Goal: Answer question/provide support

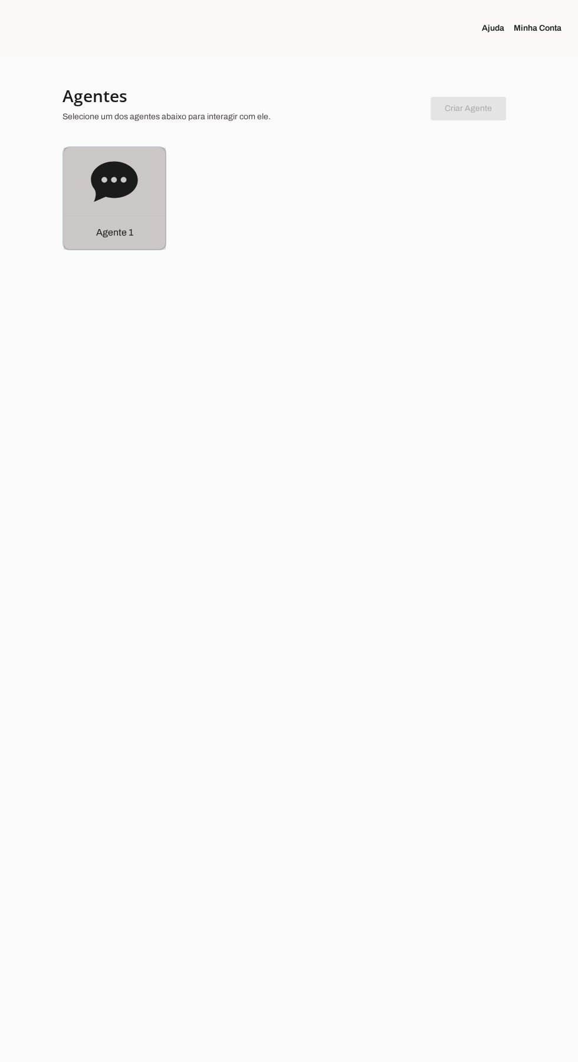
click at [115, 176] on icon at bounding box center [114, 181] width 47 height 40
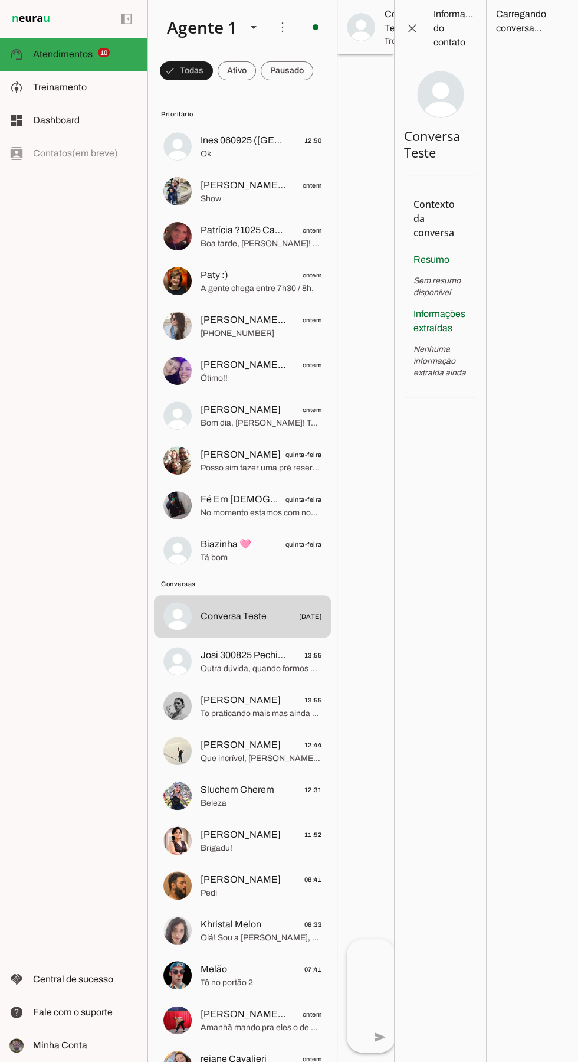
click at [225, 708] on span "To praticando mais mas ainda n peguei de verdade" at bounding box center [261, 714] width 121 height 12
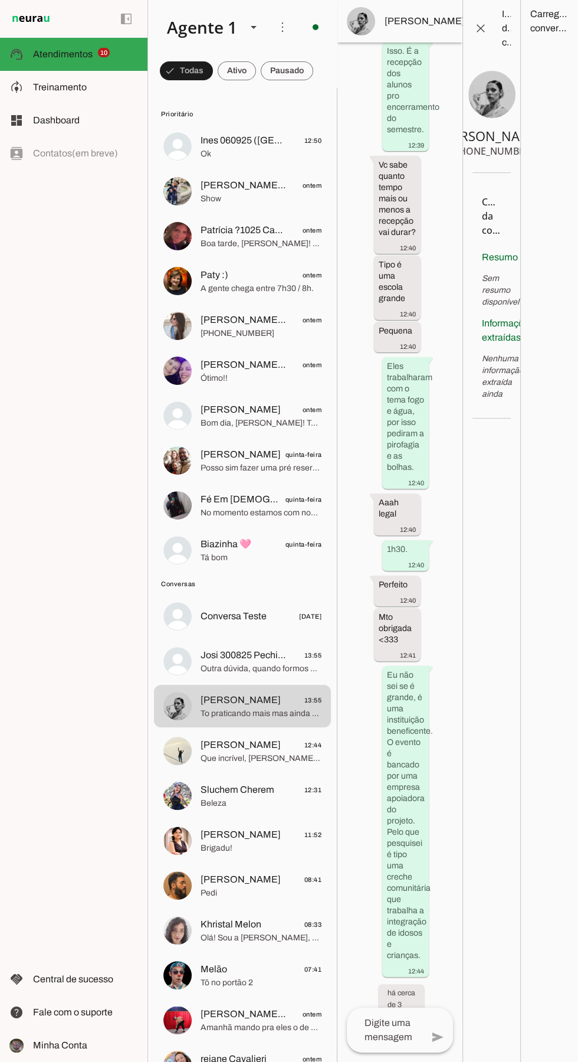
scroll to position [4225, 0]
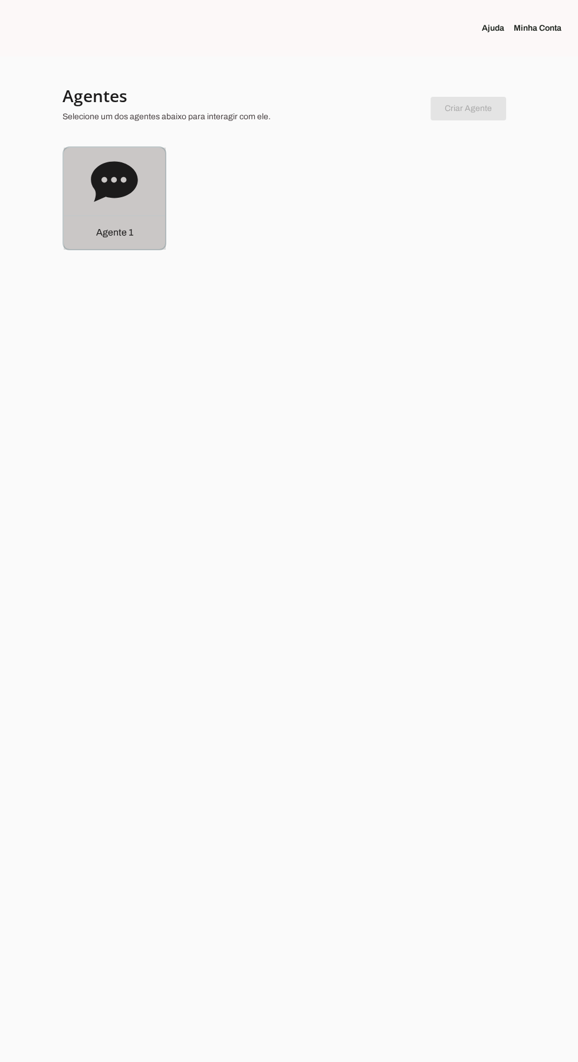
click at [92, 224] on div "Agente 1" at bounding box center [115, 232] width 102 height 34
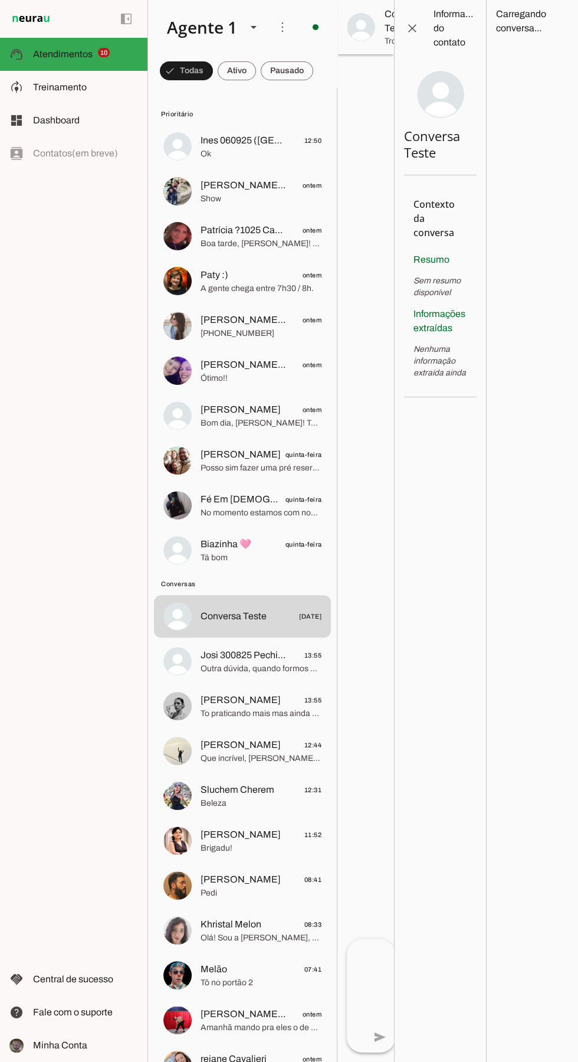
click at [205, 155] on span "Ok" at bounding box center [261, 154] width 121 height 12
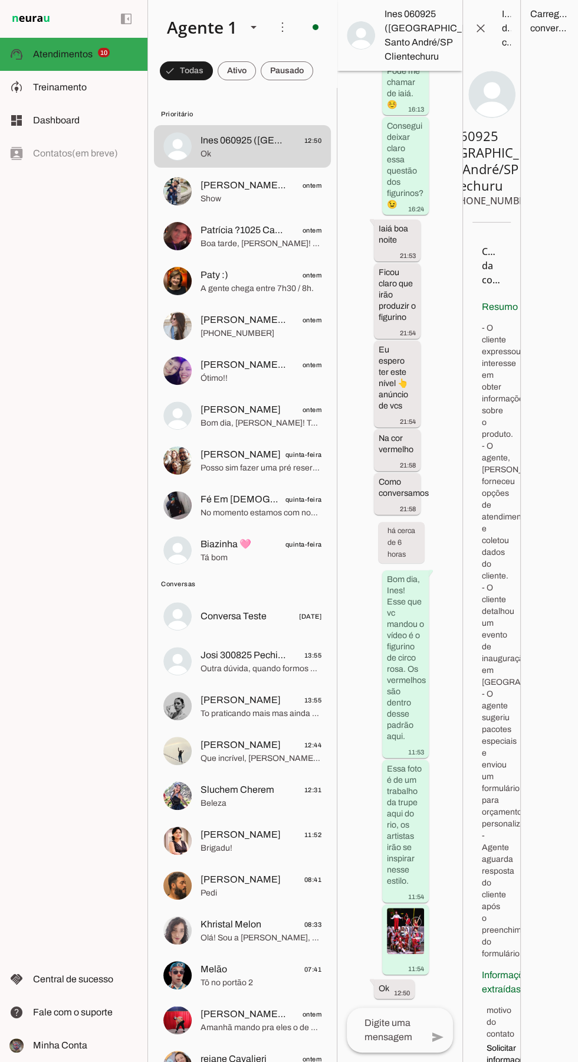
scroll to position [8263, 0]
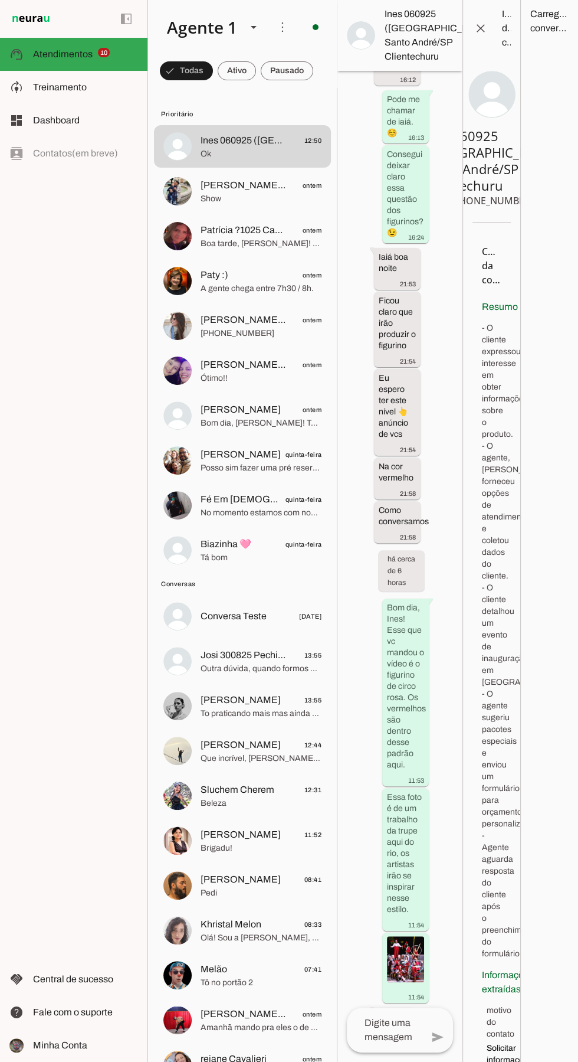
click at [222, 188] on span "[PERSON_NAME] 221125 Barra Da Tijuca Clientechuru" at bounding box center [244, 185] width 87 height 14
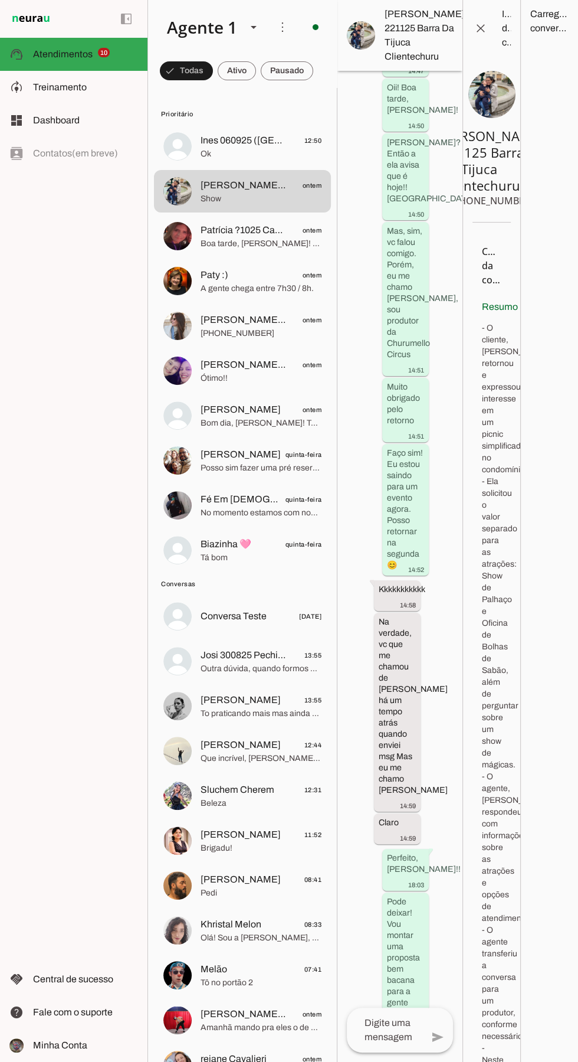
scroll to position [1556, 0]
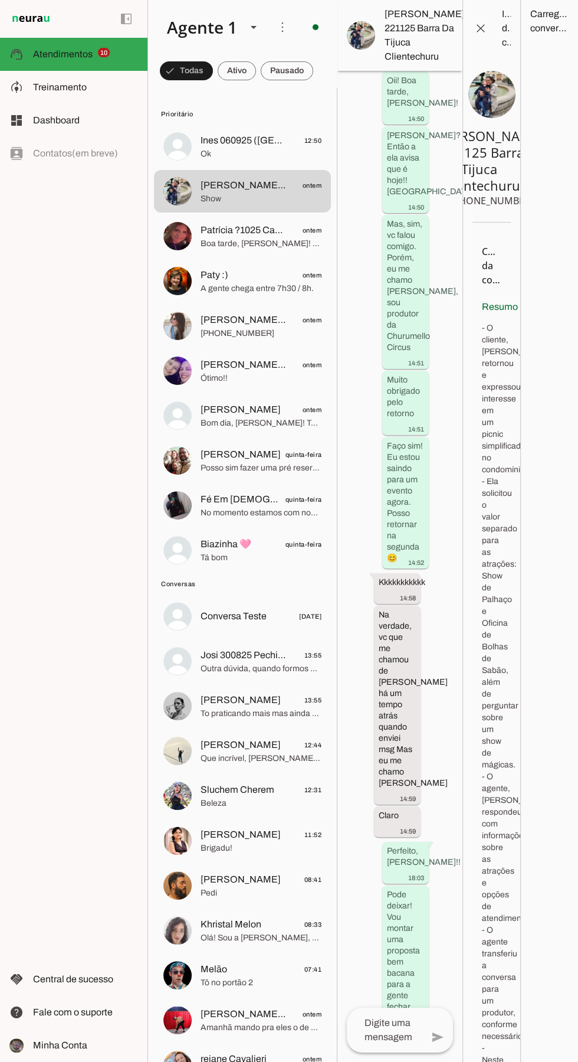
click at [194, 168] on md-item "Patrícia ?1025 Cabo Frio Clientechuru ontem Boa tarde, [PERSON_NAME]! Tudo bom?…" at bounding box center [242, 146] width 177 height 42
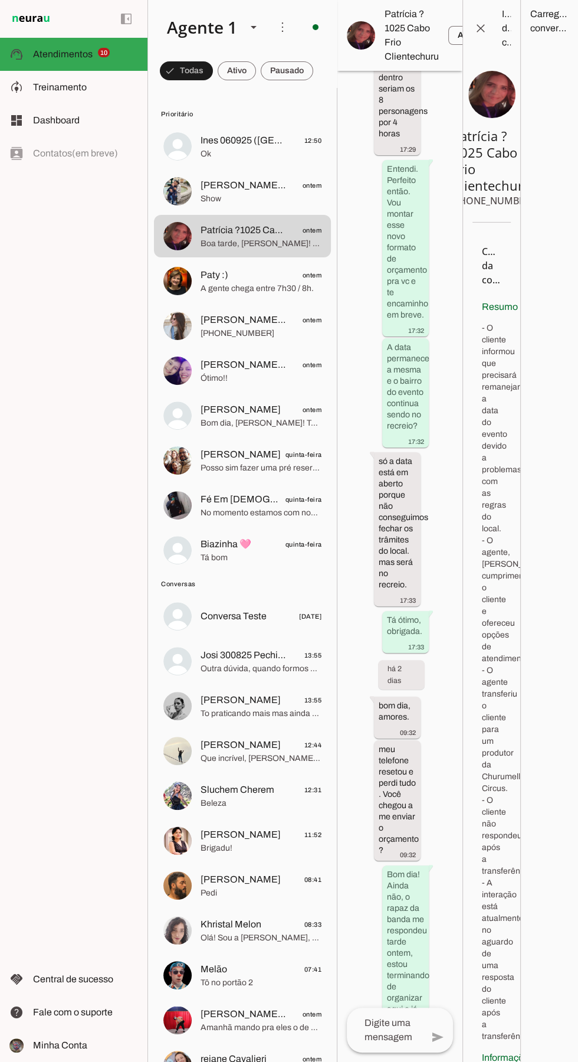
scroll to position [3505, 0]
